Goal: Task Accomplishment & Management: Manage account settings

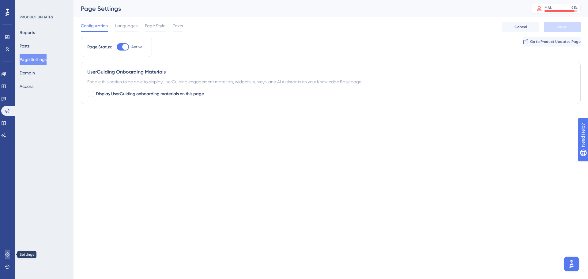
click at [10, 256] on link at bounding box center [7, 254] width 5 height 10
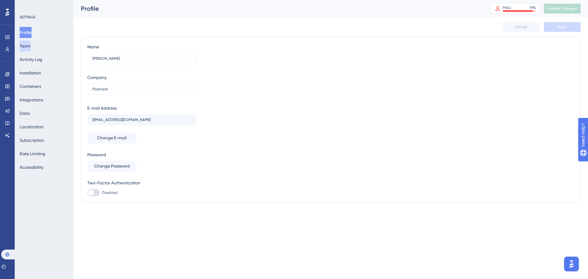
click at [31, 46] on button "Team" at bounding box center [25, 45] width 11 height 11
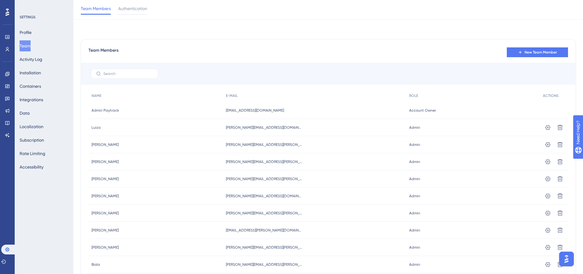
scroll to position [43, 0]
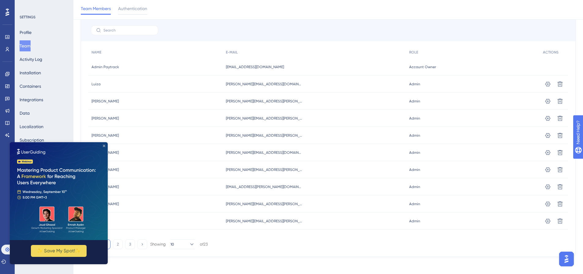
click at [104, 147] on div "✨ Save My Spot!✨" at bounding box center [59, 203] width 98 height 122
click at [104, 146] on icon "Close Preview" at bounding box center [104, 146] width 2 height 2
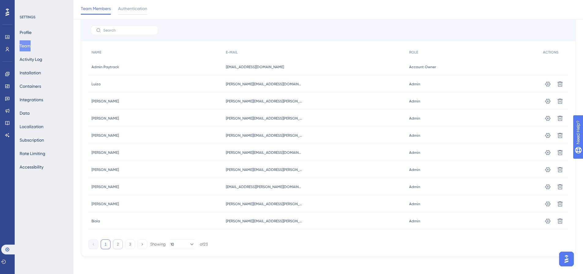
click at [121, 245] on button "2" at bounding box center [118, 245] width 10 height 10
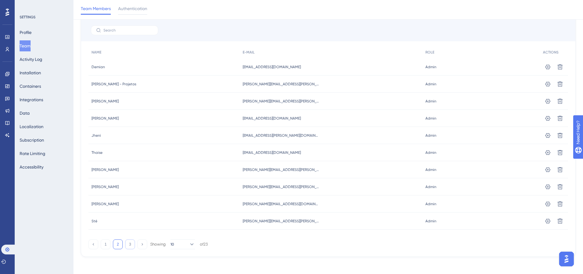
click at [133, 245] on button "3" at bounding box center [130, 245] width 10 height 10
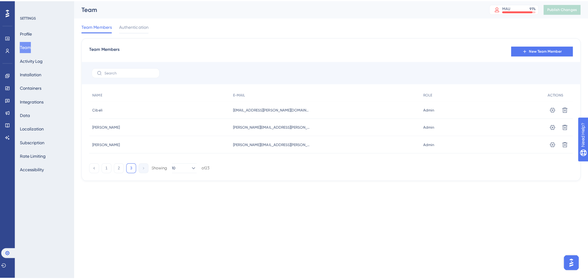
scroll to position [0, 0]
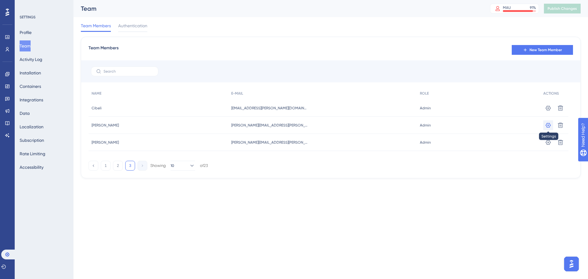
click at [547, 125] on icon at bounding box center [547, 124] width 5 height 5
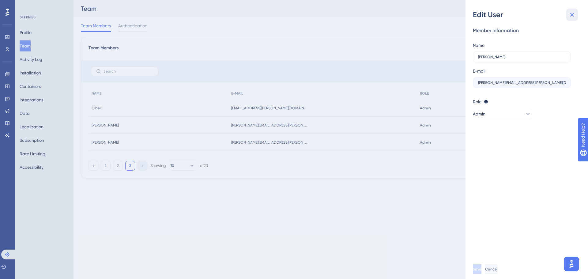
drag, startPoint x: 570, startPoint y: 16, endPoint x: 570, endPoint y: 32, distance: 15.9
click at [570, 16] on icon at bounding box center [571, 14] width 7 height 7
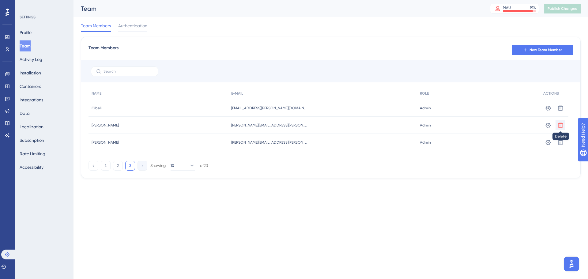
click at [558, 125] on icon at bounding box center [560, 125] width 6 height 6
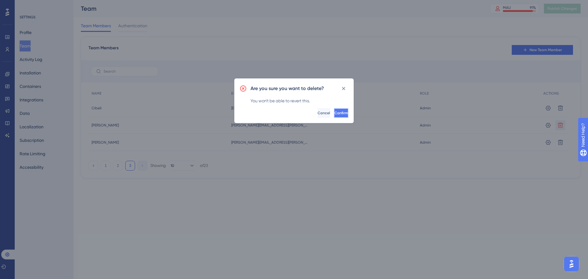
click at [334, 110] on button "Confirm" at bounding box center [341, 113] width 15 height 10
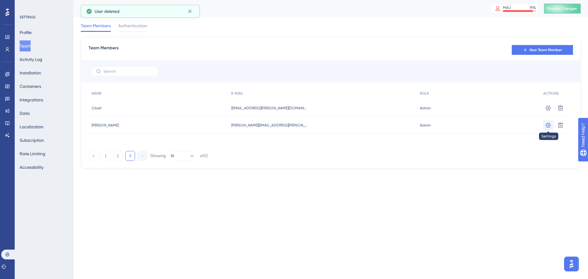
click at [547, 125] on icon at bounding box center [547, 124] width 5 height 5
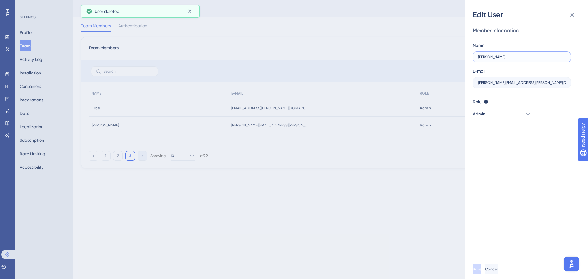
click at [499, 56] on input "[PERSON_NAME]" at bounding box center [522, 57] width 88 height 4
type input "[PERSON_NAME] - Projetos"
click at [481, 270] on button "Save" at bounding box center [477, 269] width 9 height 10
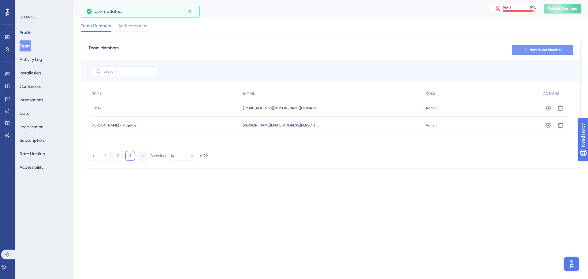
click at [532, 48] on span "New Team Member" at bounding box center [545, 49] width 32 height 5
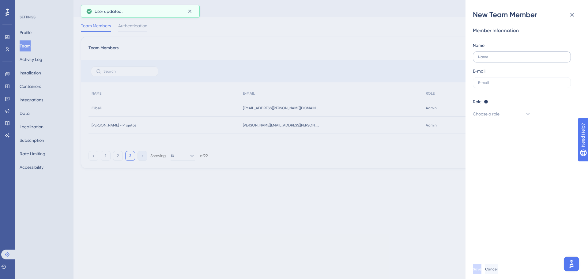
click at [510, 59] on label at bounding box center [522, 56] width 98 height 11
click at [510, 59] on input "text" at bounding box center [522, 57] width 88 height 4
type input "Bruna - Projetos"
click at [516, 85] on label at bounding box center [522, 82] width 98 height 11
click at [516, 85] on input "text" at bounding box center [522, 82] width 88 height 4
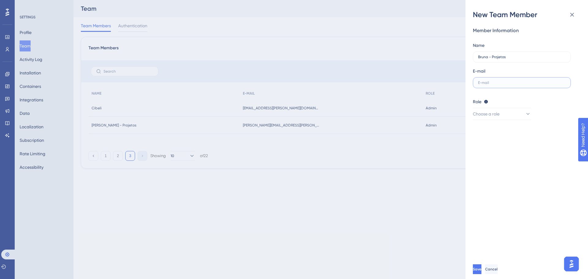
paste input "[PERSON_NAME][EMAIL_ADDRESS][DOMAIN_NAME]"
click at [478, 82] on input "[PERSON_NAME][EMAIL_ADDRESS][DOMAIN_NAME]" at bounding box center [522, 82] width 88 height 4
type input "[PERSON_NAME][EMAIL_ADDRESS][DOMAIN_NAME]"
click at [479, 112] on span "Choose a role" at bounding box center [486, 113] width 27 height 7
click at [485, 130] on span "Admin" at bounding box center [487, 132] width 13 height 7
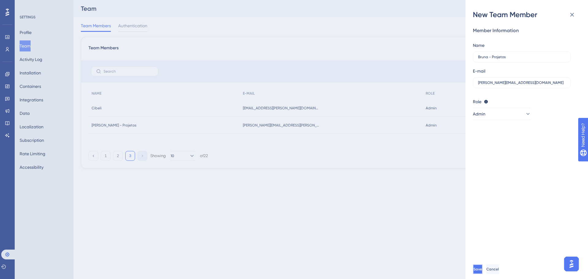
click at [482, 270] on button "Save" at bounding box center [478, 269] width 10 height 10
